Goal: Task Accomplishment & Management: Use online tool/utility

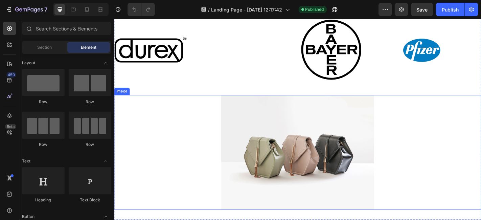
scroll to position [46, 0]
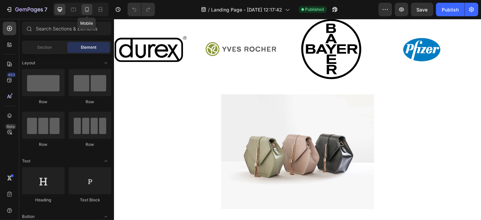
click at [87, 9] on icon at bounding box center [86, 9] width 7 height 7
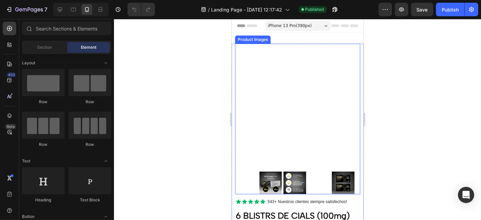
scroll to position [99, 0]
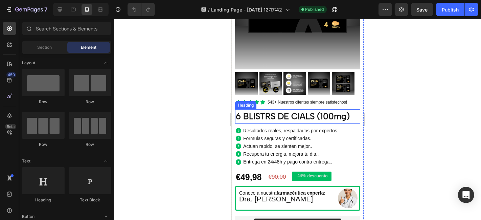
click at [278, 112] on h2 "6 BLISTRS DE CIALS (100mg)" at bounding box center [297, 116] width 125 height 14
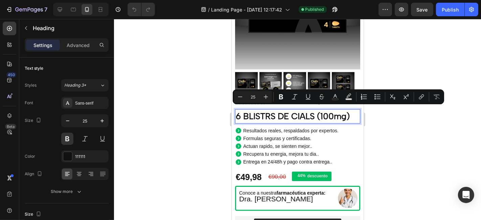
click at [266, 113] on p "6 BLISTRS DE CIALS (100mg)" at bounding box center [297, 116] width 124 height 13
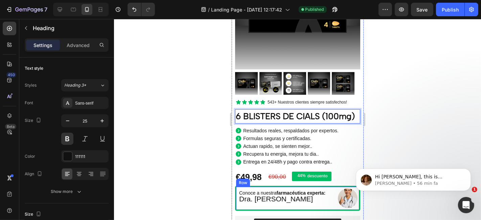
scroll to position [0, 0]
click at [315, 114] on p "6 BLISTERS DE CIALS (100mg)" at bounding box center [297, 116] width 124 height 13
click at [305, 114] on p "6 BLISTERS DE CIALS (100mg)" at bounding box center [297, 116] width 124 height 13
click at [316, 113] on p "6 BLISTERS DE ClALS (100mg)" at bounding box center [297, 116] width 124 height 13
click at [268, 122] on p "6 BLISTERS DE ClALS (100mg)" at bounding box center [297, 116] width 124 height 13
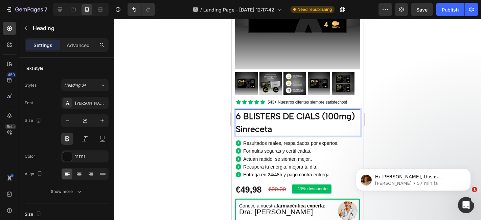
click at [281, 126] on p "6 BLISTERS DE ClALS (100mg) Sinreceta" at bounding box center [297, 122] width 124 height 25
click at [412, 121] on div at bounding box center [297, 119] width 367 height 201
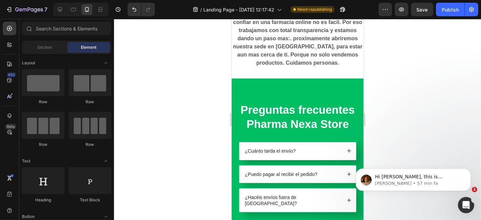
scroll to position [765, 0]
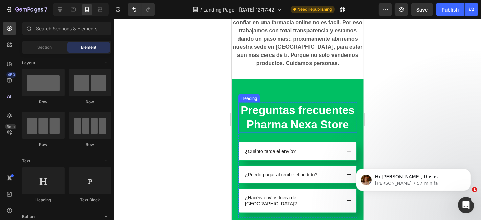
click at [304, 133] on h2 "Preguntas frecuentes Pharma Nexa Store" at bounding box center [297, 117] width 118 height 30
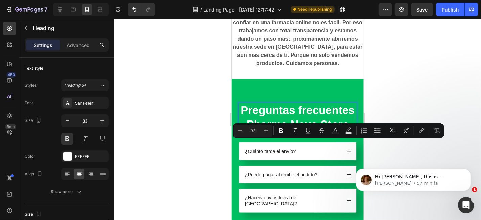
click at [284, 132] on p "Preguntas frecuentes Pharma Nexa Store" at bounding box center [297, 117] width 117 height 29
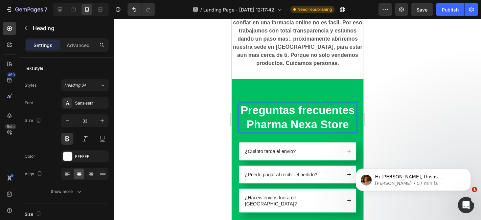
click at [280, 132] on p "Preguntas frecuentes Pharma Nexa Store" at bounding box center [297, 117] width 117 height 29
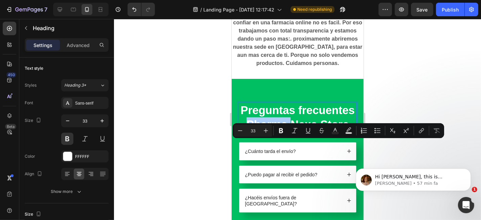
click at [408, 158] on body "Hi [PERSON_NAME], this is [PERSON_NAME] from GemPages. I hope that you are doin…" at bounding box center [413, 178] width 130 height 42
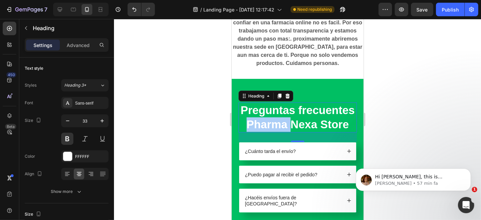
click html "Hi [PERSON_NAME], this is [PERSON_NAME] from GemPages. I hope that you are doin…"
click at [277, 132] on p "Preguntas frecuentes Pharma Nexa Store" at bounding box center [297, 117] width 117 height 29
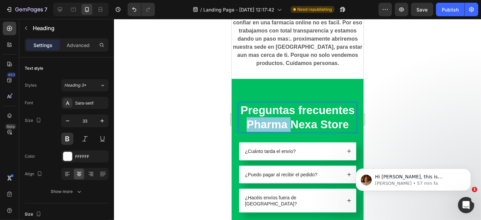
click at [277, 132] on p "Preguntas frecuentes Pharma Nexa Store" at bounding box center [297, 117] width 117 height 29
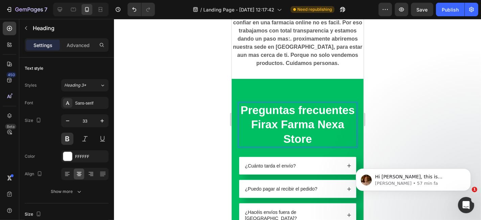
click at [327, 146] on p "Preguntas frecuentes Firax Farma Nexa Store" at bounding box center [297, 125] width 117 height 44
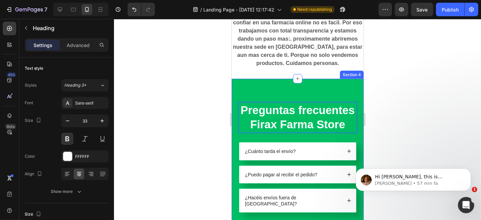
click at [418, 120] on div at bounding box center [297, 119] width 367 height 201
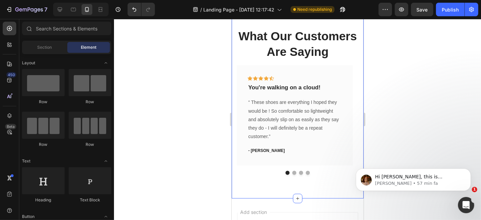
scroll to position [1011, 0]
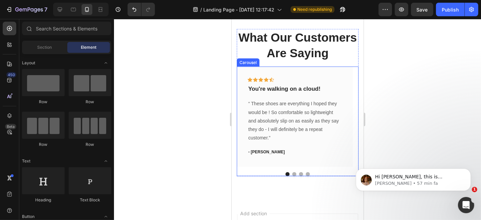
click at [292, 176] on button "Dot" at bounding box center [294, 174] width 4 height 4
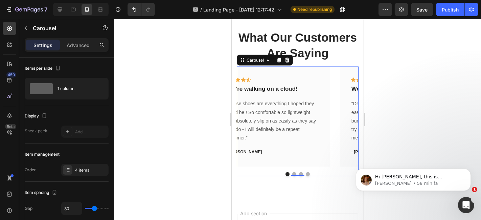
click at [298, 176] on button "Dot" at bounding box center [300, 174] width 4 height 4
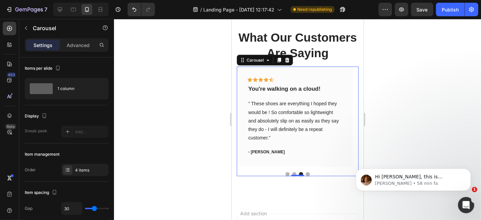
click at [308, 176] on div at bounding box center [297, 174] width 122 height 4
click at [306, 176] on div at bounding box center [297, 174] width 122 height 4
click at [305, 176] on button "Dot" at bounding box center [307, 174] width 4 height 4
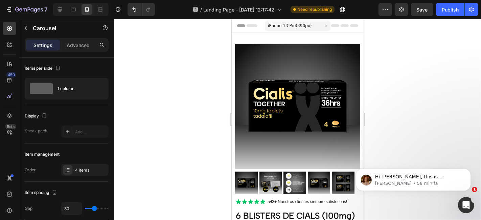
scroll to position [43, 0]
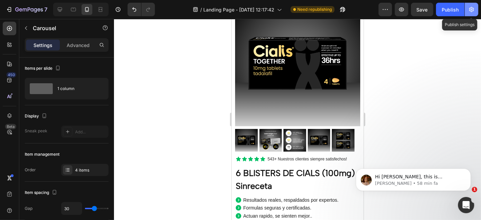
click at [468, 13] on icon "button" at bounding box center [471, 9] width 7 height 7
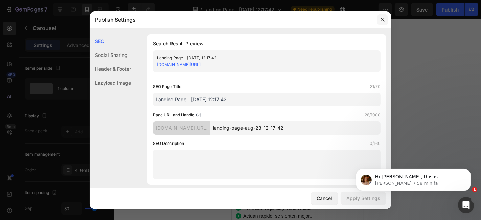
click at [386, 19] on button "button" at bounding box center [382, 19] width 11 height 11
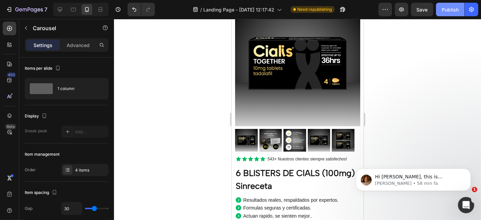
click at [459, 12] on button "Publish" at bounding box center [450, 10] width 28 height 14
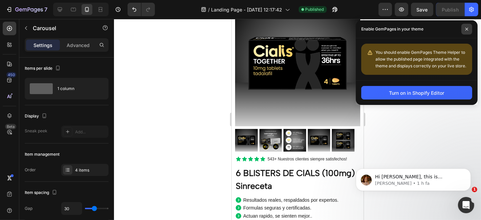
click at [465, 29] on icon at bounding box center [466, 28] width 3 height 3
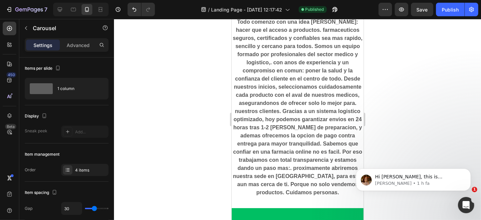
scroll to position [651, 0]
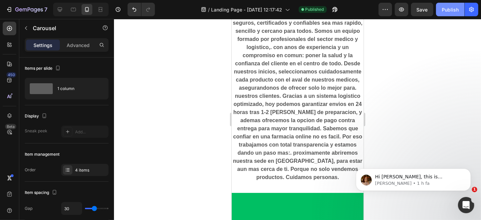
click at [452, 13] on button "Publish" at bounding box center [450, 10] width 28 height 14
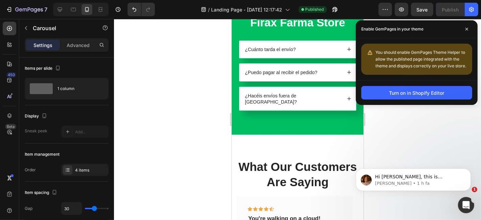
scroll to position [923, 0]
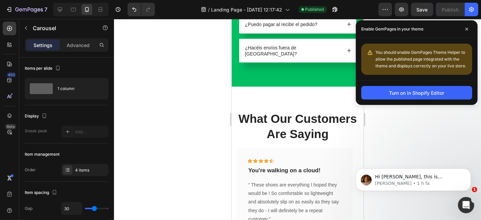
click at [307, 127] on p "What Our Customers Are Saying" at bounding box center [297, 126] width 120 height 31
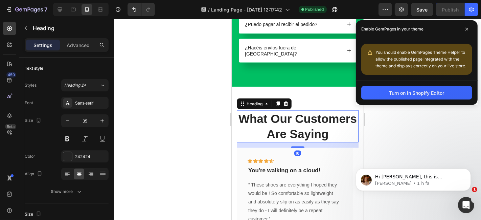
click at [308, 133] on p "What Our Customers Are Saying" at bounding box center [297, 126] width 120 height 31
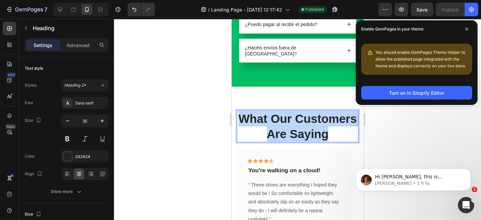
click at [308, 133] on p "What Our Customers Are Saying" at bounding box center [297, 126] width 120 height 31
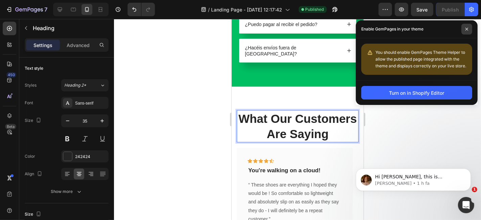
click at [463, 27] on span at bounding box center [466, 29] width 11 height 11
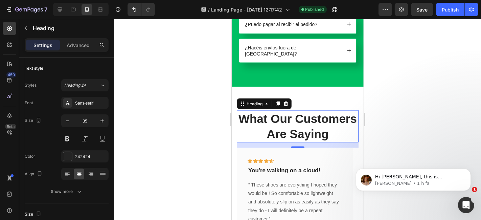
click at [443, 114] on div at bounding box center [297, 119] width 367 height 201
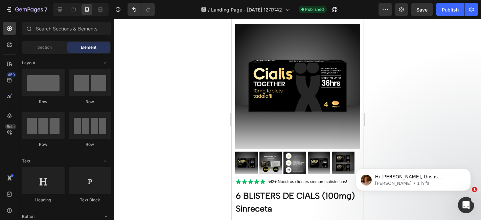
scroll to position [0, 0]
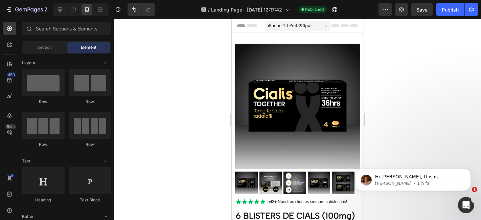
click at [314, 24] on div "iPhone 13 Pro ( 390 px)" at bounding box center [297, 25] width 66 height 10
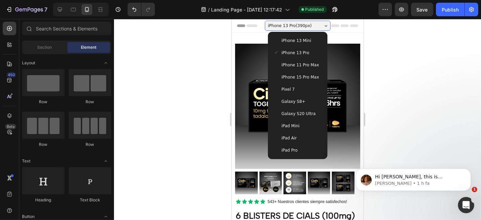
click at [314, 24] on div "iPhone 13 Pro ( 390 px)" at bounding box center [297, 25] width 66 height 10
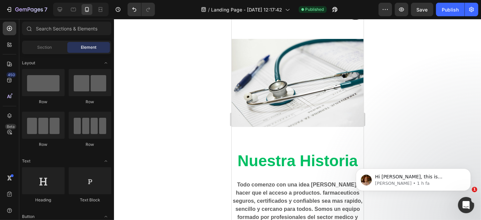
scroll to position [478, 0]
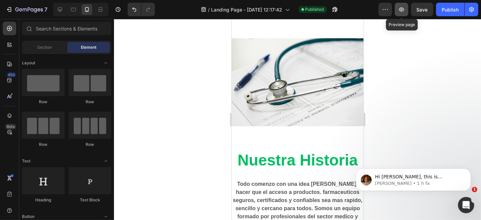
click at [397, 11] on button "button" at bounding box center [401, 10] width 14 height 14
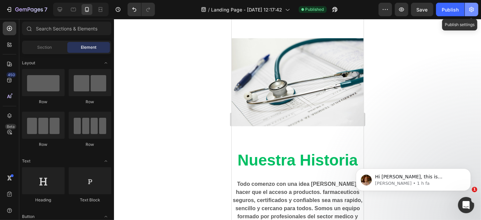
click at [472, 10] on icon "button" at bounding box center [471, 9] width 5 height 5
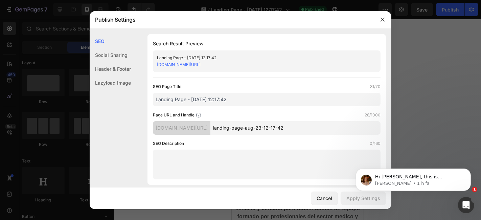
click at [200, 62] on link "[DOMAIN_NAME][URL]" at bounding box center [179, 64] width 44 height 5
click at [232, 97] on input "Landing Page - [DATE] 12:17:42" at bounding box center [266, 100] width 227 height 14
click at [248, 125] on input "landing-page-aug-23-12-17-42" at bounding box center [295, 128] width 170 height 14
click at [286, 126] on input "landing-page-aug-23-12-17-42" at bounding box center [295, 128] width 170 height 14
drag, startPoint x: 316, startPoint y: 129, endPoint x: 232, endPoint y: 112, distance: 85.1
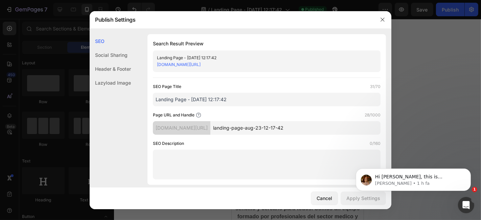
click at [232, 112] on div "Page URL and Handle 28/1000 [DOMAIN_NAME][URL] landing-page-aug-23-12-17-42" at bounding box center [266, 123] width 227 height 23
click at [273, 147] on div "SEO Description 0/160" at bounding box center [266, 159] width 227 height 39
click at [245, 128] on input "cials-firax" at bounding box center [295, 128] width 170 height 14
type input "firax"
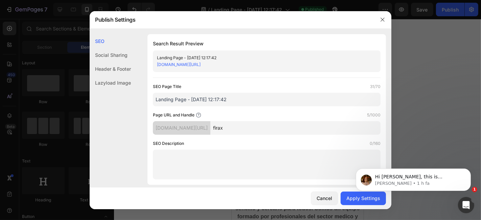
click html "Hi [PERSON_NAME], this is [PERSON_NAME] from GemPages. I hope that you are doin…"
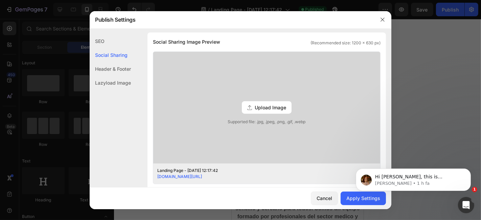
scroll to position [181, 0]
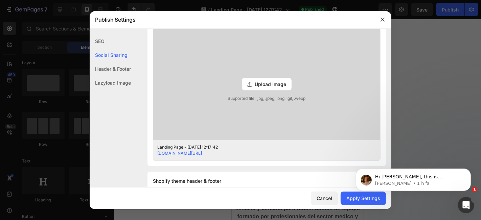
click at [349, 197] on body "Hi [PERSON_NAME], this is [PERSON_NAME] from GemPages. I hope that you are doin…" at bounding box center [413, 178] width 130 height 42
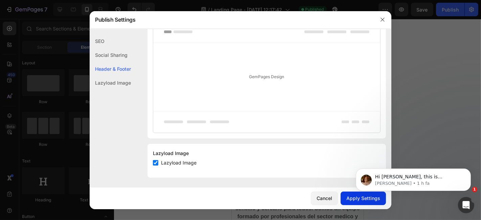
click at [353, 202] on button "Apply Settings" at bounding box center [362, 198] width 45 height 14
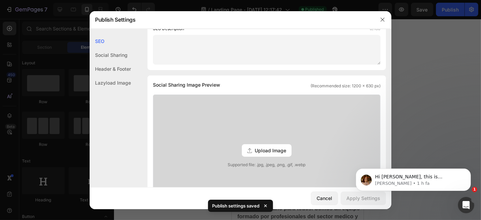
scroll to position [0, 0]
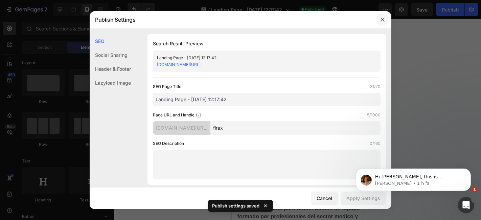
click at [382, 18] on icon "button" at bounding box center [382, 19] width 5 height 5
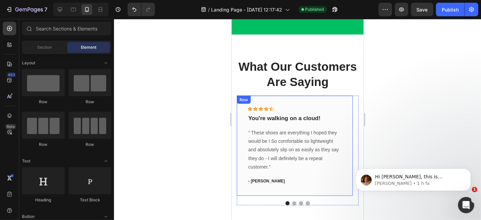
scroll to position [974, 0]
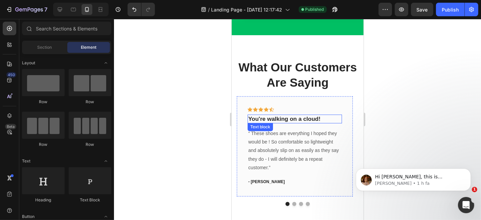
click at [298, 85] on p "What Our Customers Are Saying" at bounding box center [297, 74] width 120 height 31
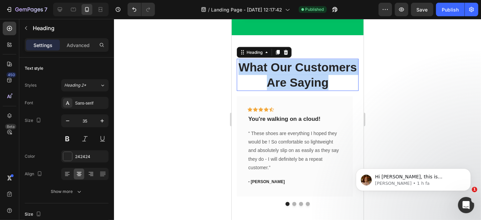
click at [298, 85] on p "What Our Customers Are Saying" at bounding box center [297, 74] width 120 height 31
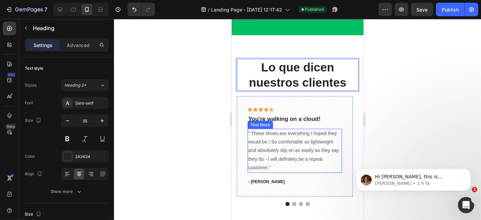
click at [314, 153] on p "“ These shoes are everything I hoped they would be ! So comfortable so lightwei…" at bounding box center [294, 150] width 93 height 43
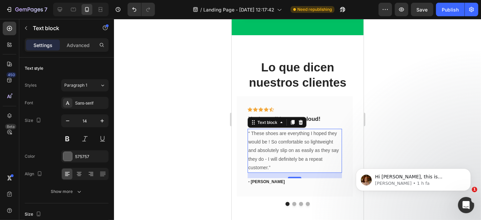
click at [261, 164] on p "“ These shoes are everything I hoped they would be ! So comfortable so lightwei…" at bounding box center [294, 150] width 93 height 43
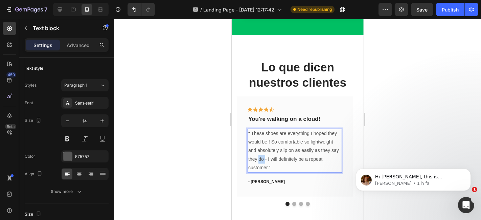
click at [261, 164] on p "“ These shoes are everything I hoped they would be ! So comfortable so lightwei…" at bounding box center [294, 150] width 93 height 43
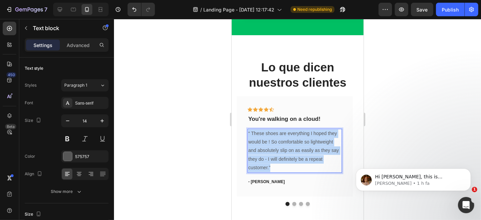
click at [261, 164] on p "“ These shoes are everything I hoped they would be ! So comfortable so lightwei…" at bounding box center [294, 150] width 93 height 43
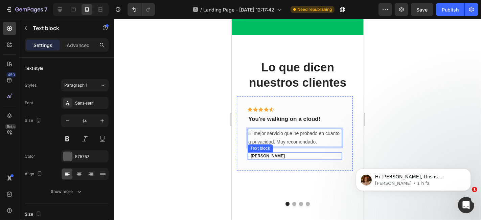
click at [259, 159] on p "- [PERSON_NAME]" at bounding box center [294, 156] width 93 height 6
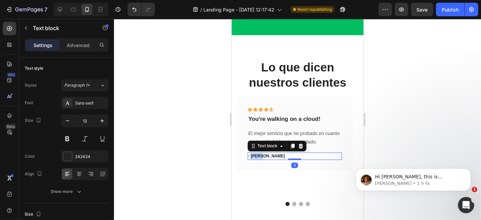
click at [259, 159] on p "- [PERSON_NAME]" at bounding box center [294, 156] width 93 height 6
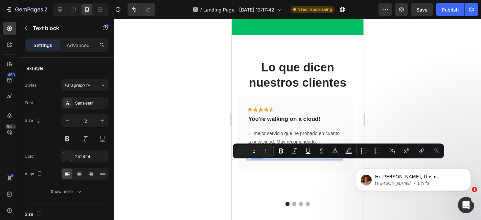
click at [389, 99] on div at bounding box center [297, 119] width 367 height 201
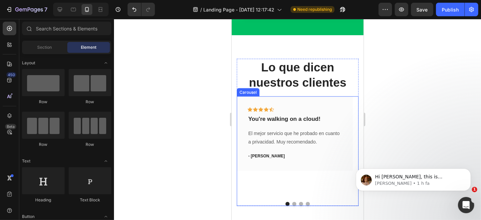
scroll to position [999, 0]
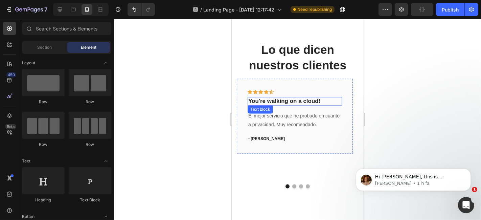
click at [302, 102] on p "You're walking on a cloud!" at bounding box center [294, 100] width 93 height 7
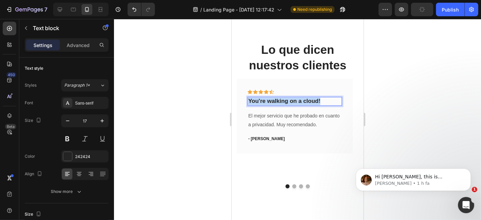
click at [302, 102] on p "You're walking on a cloud!" at bounding box center [294, 100] width 93 height 7
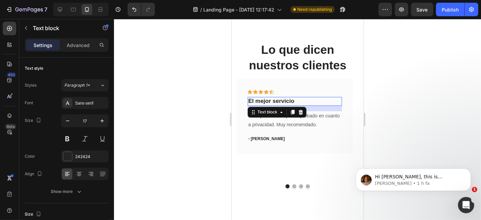
click at [398, 124] on div at bounding box center [297, 119] width 367 height 201
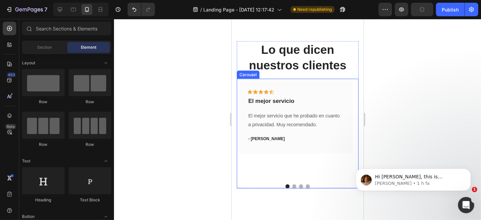
click at [292, 185] on button "Dot" at bounding box center [294, 186] width 4 height 4
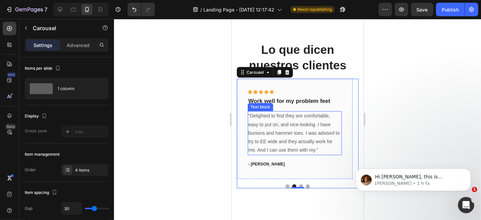
click at [293, 147] on p ""Delighted to find they are comfortable, easy to put on, and nice-looking. I ha…" at bounding box center [294, 133] width 93 height 43
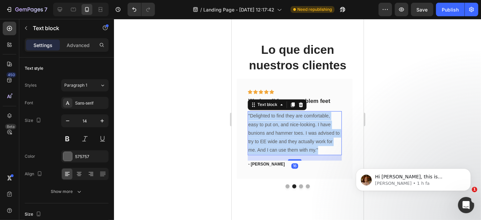
click at [293, 147] on p ""Delighted to find they are comfortable, easy to put on, and nice-looking. I ha…" at bounding box center [294, 133] width 93 height 43
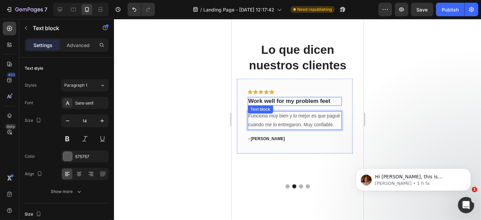
click at [309, 101] on p "Work well for my problem feet" at bounding box center [294, 100] width 93 height 7
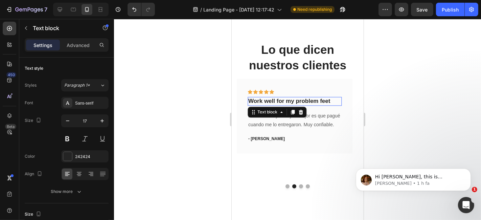
click at [309, 101] on p "Work well for my problem feet" at bounding box center [294, 100] width 93 height 7
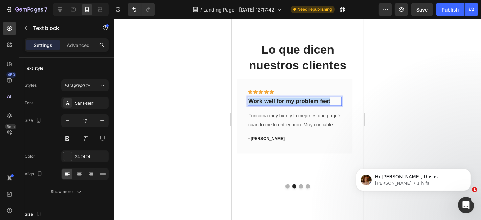
click at [309, 101] on p "Work well for my problem feet" at bounding box center [294, 100] width 93 height 7
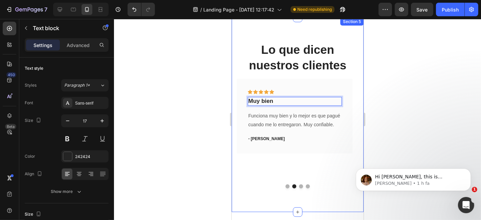
click at [426, 137] on div at bounding box center [297, 119] width 367 height 201
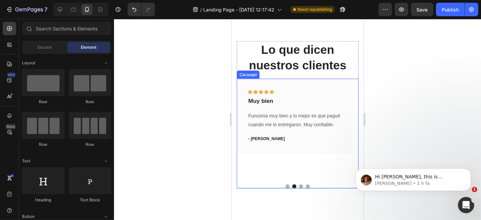
click at [298, 186] on button "Dot" at bounding box center [300, 186] width 4 height 4
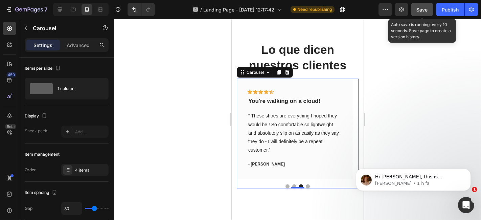
click at [421, 8] on span "Save" at bounding box center [421, 10] width 11 height 6
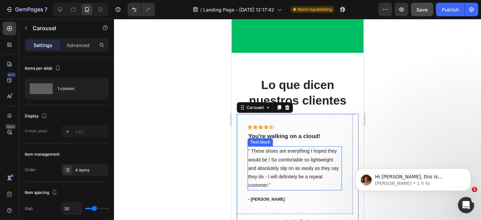
scroll to position [881, 0]
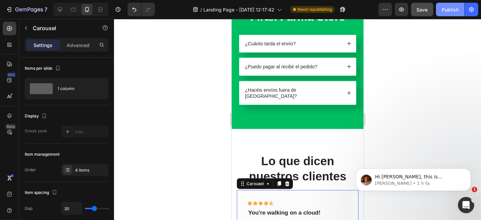
click at [453, 13] on div "Publish" at bounding box center [449, 9] width 17 height 7
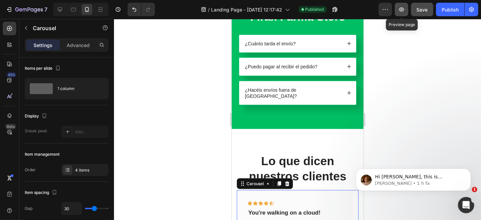
click at [401, 11] on icon "button" at bounding box center [401, 9] width 5 height 4
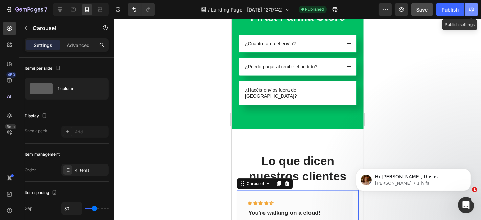
click at [470, 9] on icon "button" at bounding box center [471, 9] width 5 height 5
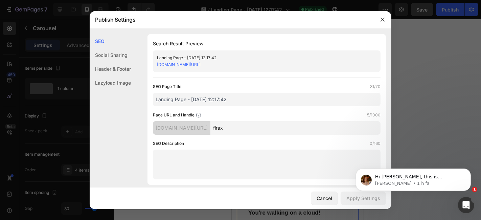
click at [239, 62] on div "[DOMAIN_NAME][URL]" at bounding box center [261, 64] width 208 height 7
click at [218, 61] on div "[DOMAIN_NAME][URL]" at bounding box center [261, 64] width 208 height 7
click at [200, 65] on link "[DOMAIN_NAME][URL]" at bounding box center [179, 64] width 44 height 5
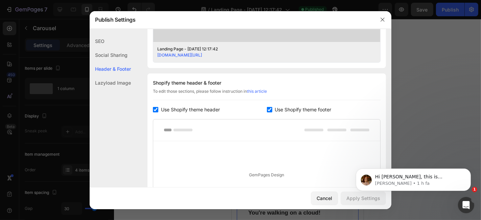
scroll to position [377, 0]
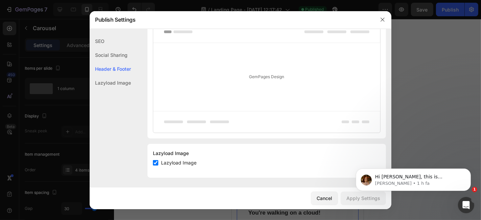
click at [176, 162] on span "Lazyload Image" at bounding box center [178, 163] width 35 height 8
checkbox input "false"
click at [348, 203] on button "Apply Settings" at bounding box center [362, 198] width 45 height 14
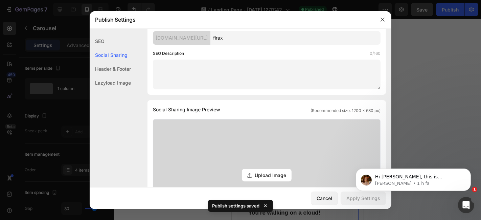
scroll to position [0, 0]
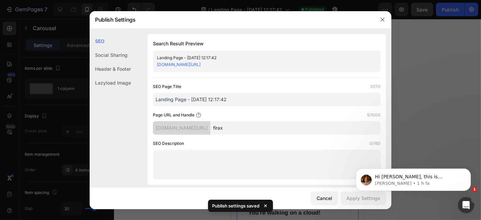
click at [378, 25] on div at bounding box center [383, 20] width 18 height 18
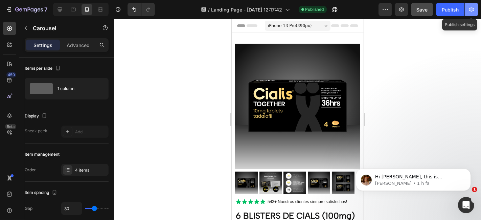
click at [466, 9] on button "button" at bounding box center [471, 10] width 14 height 14
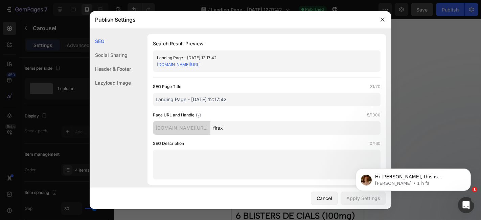
click at [217, 61] on div "[DOMAIN_NAME][URL]" at bounding box center [261, 64] width 208 height 7
click at [217, 69] on div "Landing Page - [DATE] 12:17:42 [DOMAIN_NAME][URL]" at bounding box center [266, 61] width 227 height 22
click at [200, 63] on link "[DOMAIN_NAME][URL]" at bounding box center [179, 64] width 44 height 5
click at [385, 20] on button "button" at bounding box center [382, 19] width 11 height 11
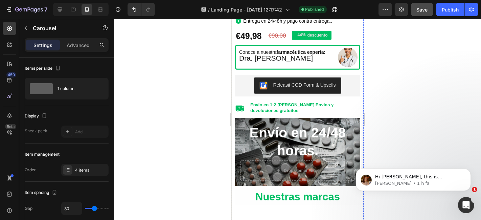
scroll to position [255, 0]
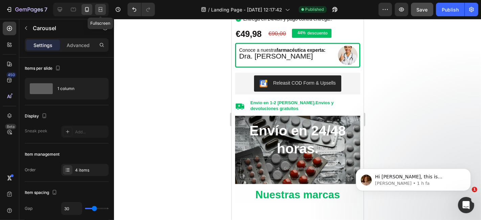
click at [99, 10] on icon at bounding box center [100, 9] width 7 height 7
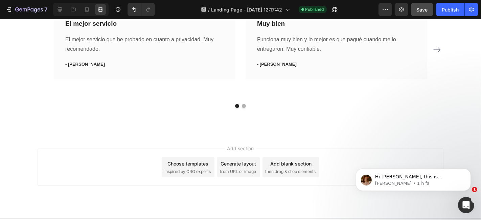
scroll to position [893, 0]
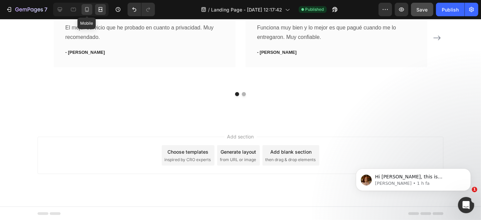
click at [82, 9] on div at bounding box center [86, 9] width 11 height 11
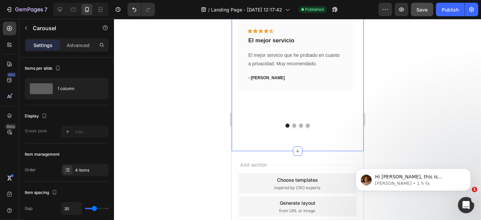
scroll to position [843, 0]
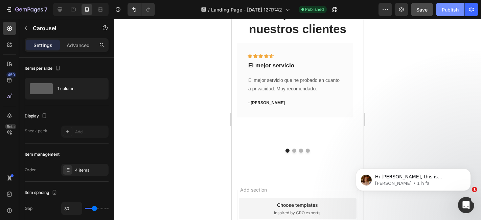
click at [457, 11] on div "Publish" at bounding box center [449, 9] width 17 height 7
click at [384, 13] on icon "button" at bounding box center [385, 9] width 7 height 7
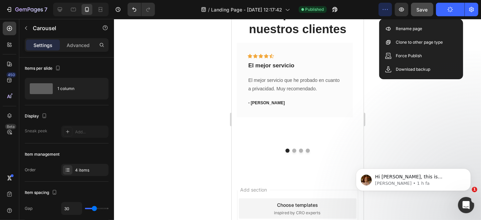
click at [384, 13] on icon "button" at bounding box center [385, 9] width 7 height 7
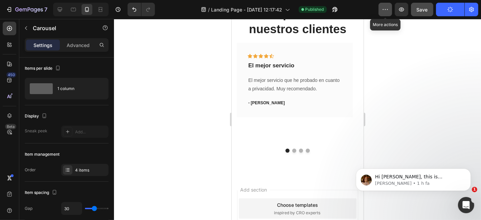
click at [384, 13] on icon "button" at bounding box center [385, 9] width 7 height 7
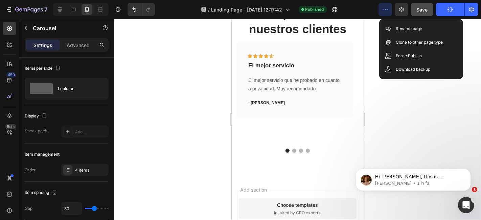
click at [384, 13] on icon "button" at bounding box center [385, 9] width 7 height 7
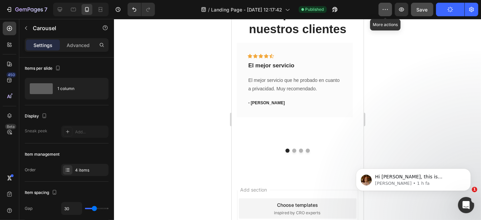
click at [384, 13] on icon "button" at bounding box center [385, 9] width 7 height 7
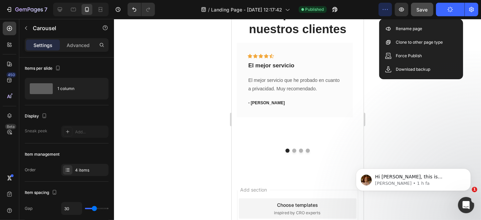
click at [400, 103] on div at bounding box center [297, 119] width 367 height 201
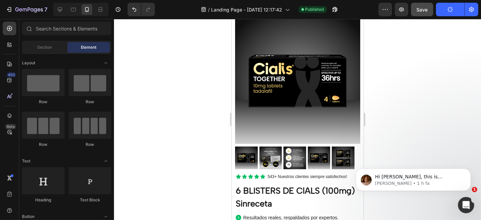
scroll to position [0, 0]
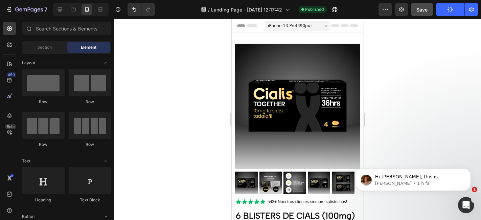
click at [301, 21] on div "iPhone 13 Pro ( 390 px)" at bounding box center [297, 25] width 66 height 10
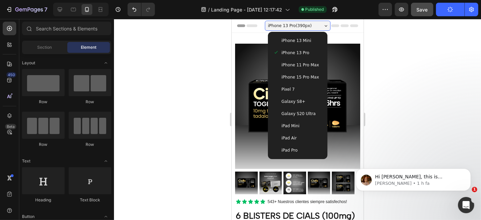
click at [301, 43] on span "iPhone 13 Mini" at bounding box center [296, 40] width 30 height 7
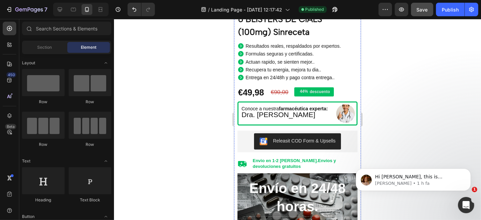
scroll to position [299, 0]
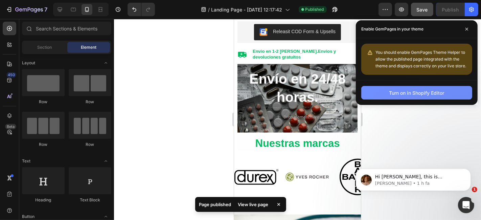
click at [410, 94] on div "Turn on in Shopify Editor" at bounding box center [416, 92] width 55 height 7
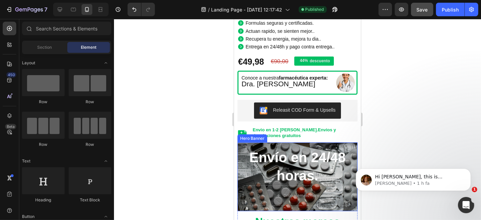
scroll to position [212, 0]
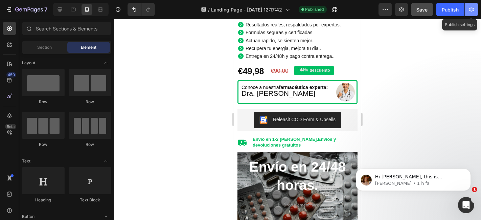
click at [473, 12] on icon "button" at bounding box center [471, 9] width 7 height 7
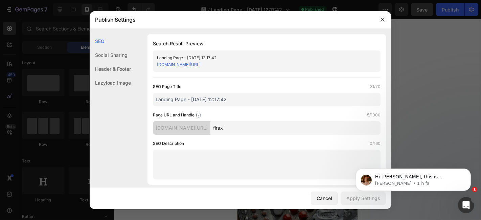
click at [200, 63] on link "[DOMAIN_NAME][URL]" at bounding box center [179, 64] width 44 height 5
click at [379, 21] on button "button" at bounding box center [382, 19] width 11 height 11
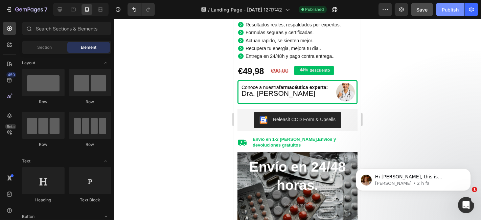
click at [449, 6] on div "Publish" at bounding box center [449, 9] width 17 height 7
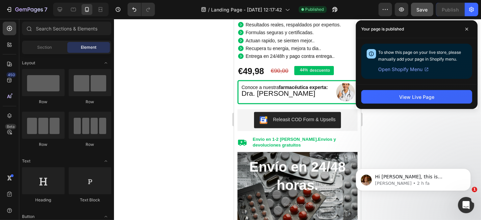
click at [424, 69] on icon at bounding box center [426, 69] width 5 height 5
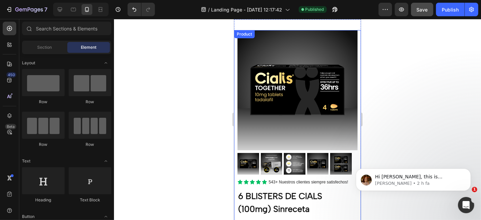
scroll to position [0, 0]
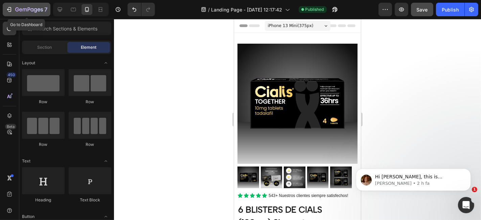
click at [12, 10] on icon "button" at bounding box center [9, 9] width 7 height 7
